Goal: Task Accomplishment & Management: Complete application form

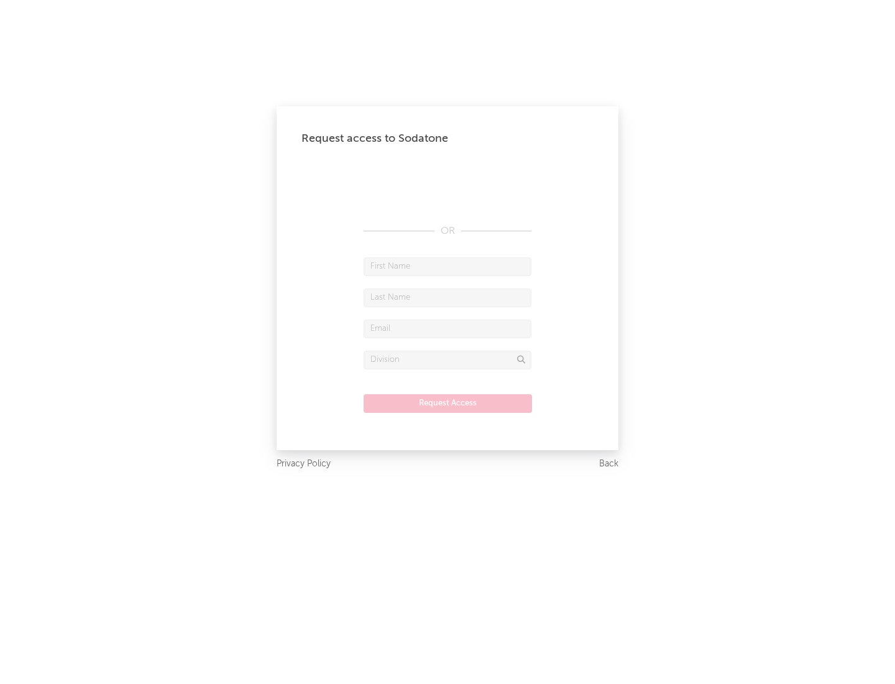
click at [448, 266] on input "text" at bounding box center [448, 266] width 168 height 19
type input "[PERSON_NAME]"
click at [448, 297] on input "text" at bounding box center [448, 297] width 168 height 19
type input "[PERSON_NAME]"
click at [448, 328] on input "text" at bounding box center [448, 329] width 168 height 19
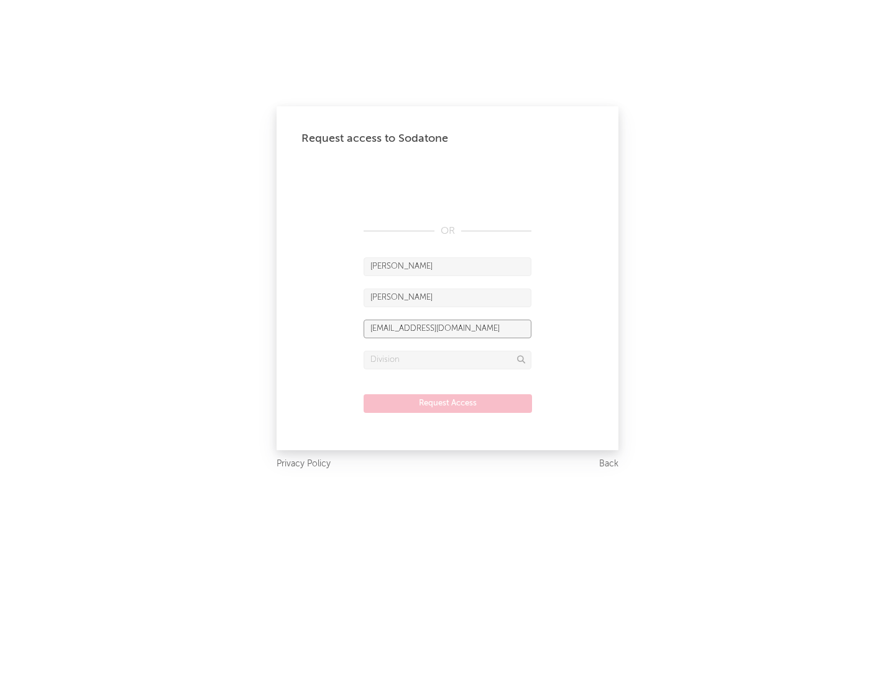
type input "[EMAIL_ADDRESS][DOMAIN_NAME]"
click at [448, 359] on input "text" at bounding box center [448, 360] width 168 height 19
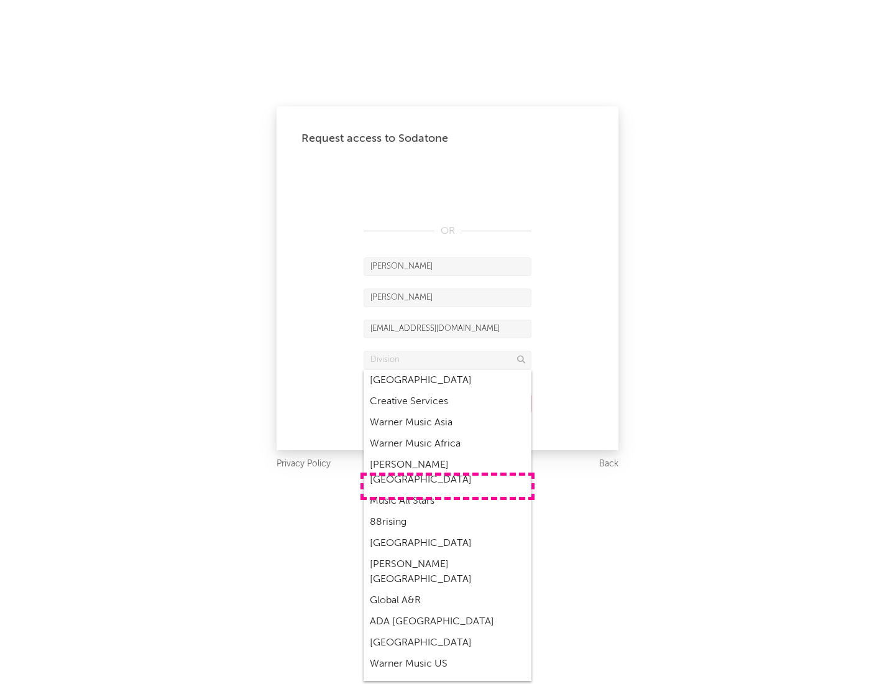
click at [448, 491] on div "Music All Stars" at bounding box center [448, 501] width 168 height 21
type input "Music All Stars"
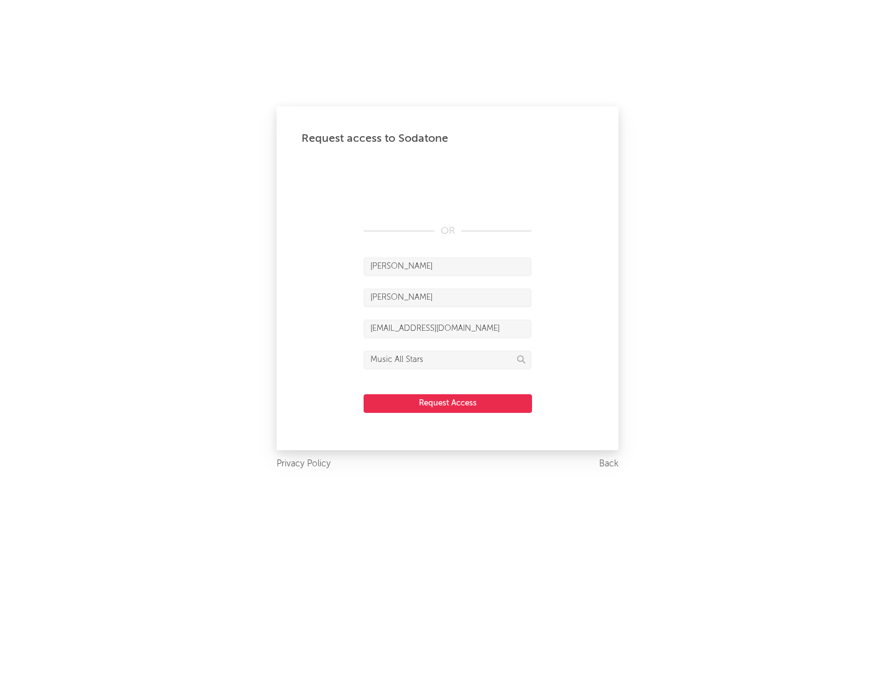
click at [448, 403] on button "Request Access" at bounding box center [448, 403] width 168 height 19
